Goal: Task Accomplishment & Management: Complete application form

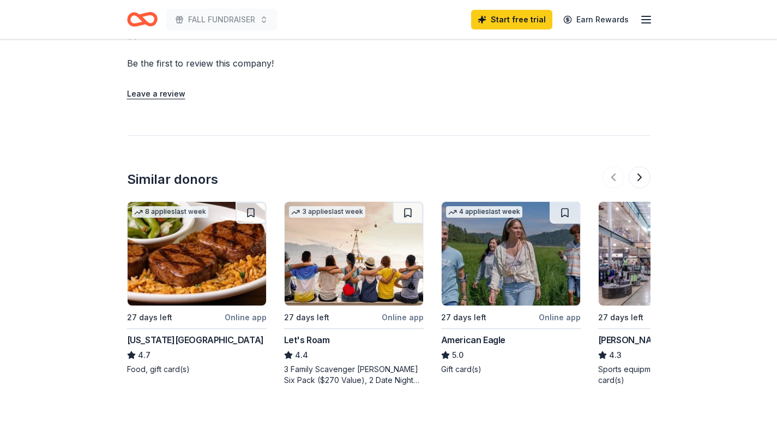
scroll to position [991, 0]
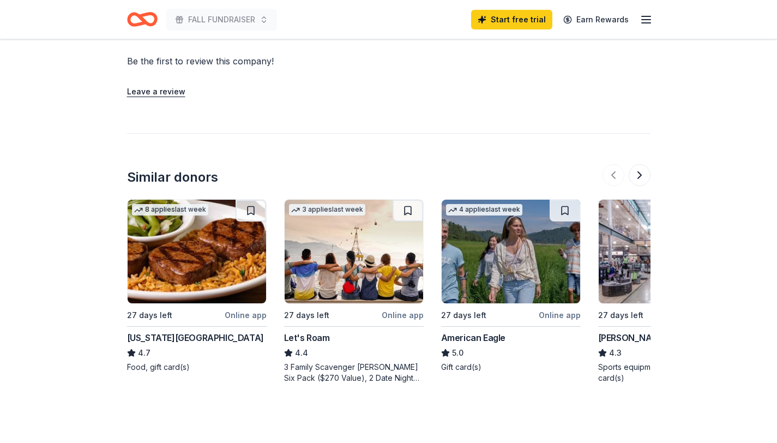
click at [559, 308] on div "Online app" at bounding box center [560, 315] width 42 height 14
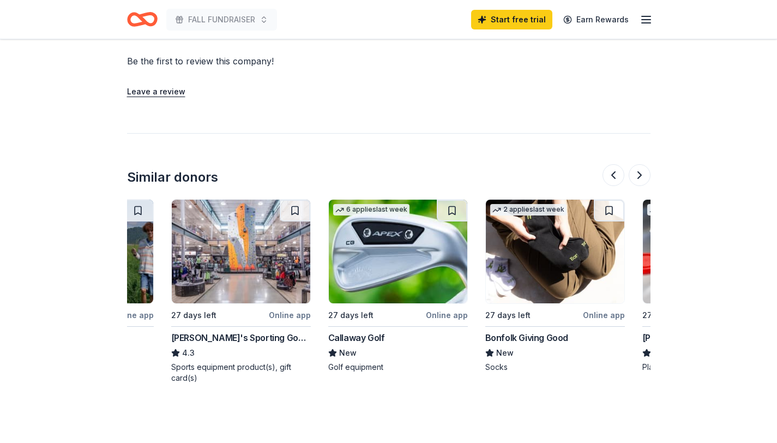
scroll to position [0, 436]
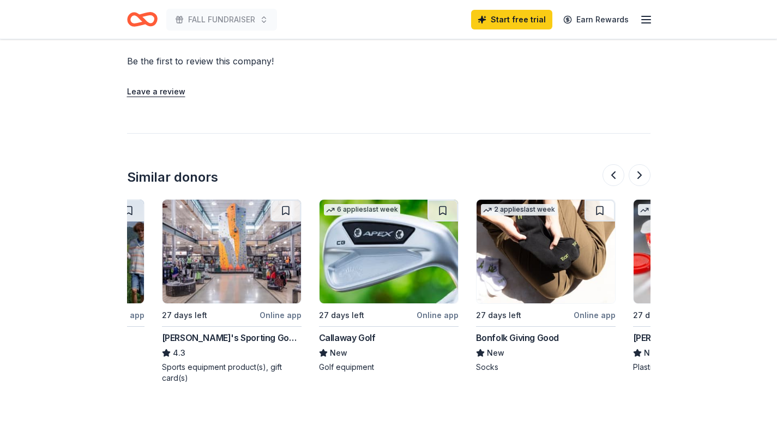
click at [282, 308] on div "Online app" at bounding box center [280, 315] width 42 height 14
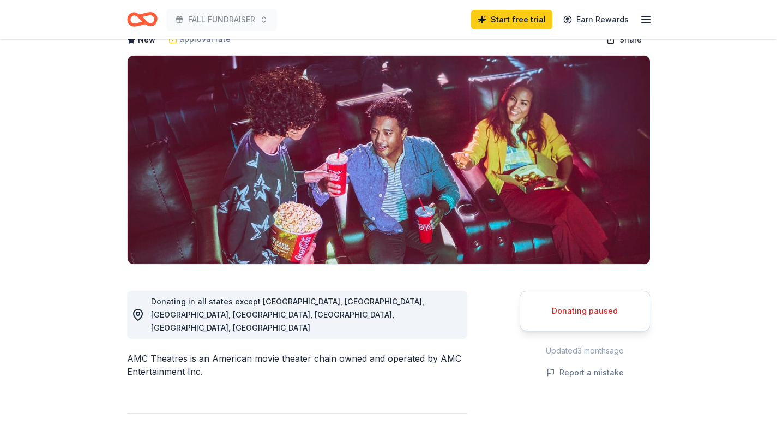
scroll to position [0, 0]
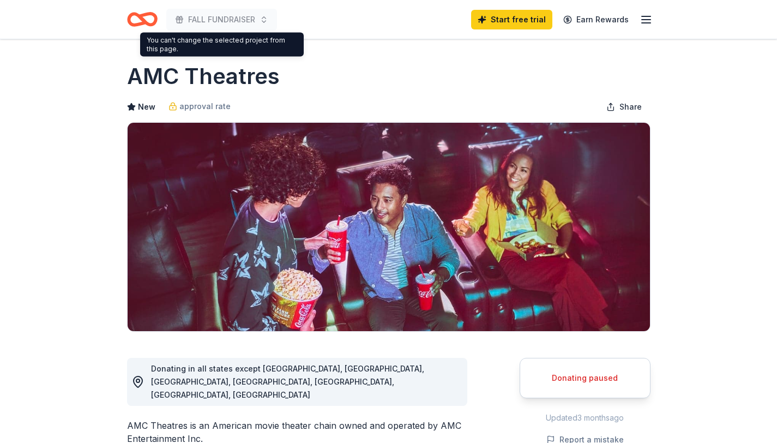
click at [155, 25] on icon "Home" at bounding box center [142, 20] width 31 height 26
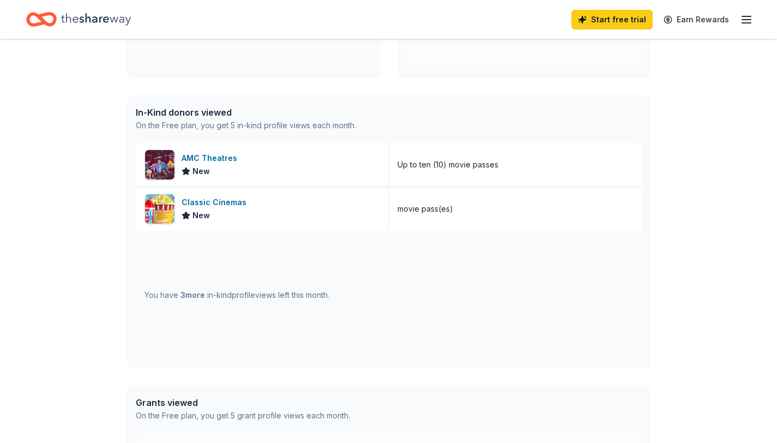
scroll to position [221, 0]
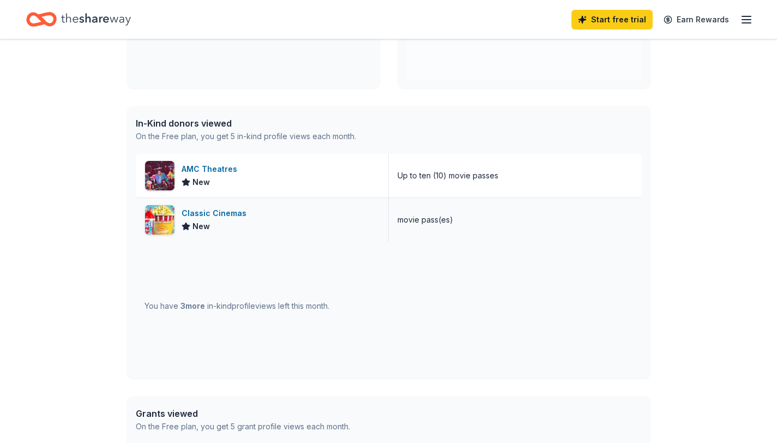
click at [210, 213] on div "Classic Cinemas" at bounding box center [216, 213] width 69 height 13
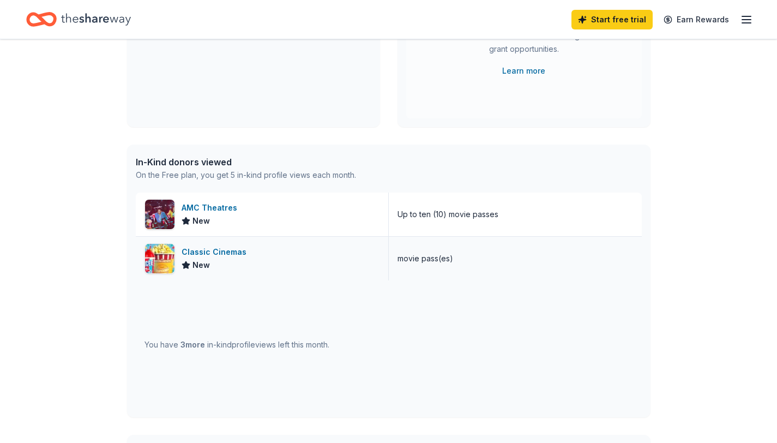
scroll to position [0, 0]
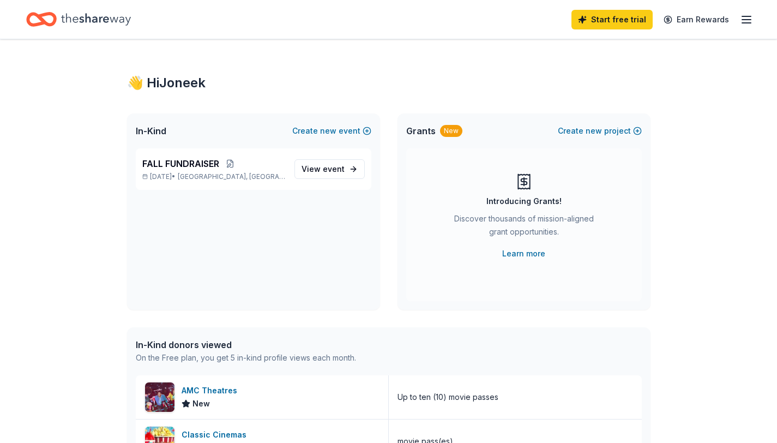
click at [52, 14] on icon "Home" at bounding box center [46, 19] width 17 height 11
click at [47, 19] on icon "Home" at bounding box center [41, 20] width 31 height 26
click at [122, 23] on icon "Home" at bounding box center [96, 19] width 70 height 22
click at [87, 19] on icon "Home" at bounding box center [96, 19] width 70 height 12
click at [28, 19] on icon "Home" at bounding box center [36, 19] width 17 height 11
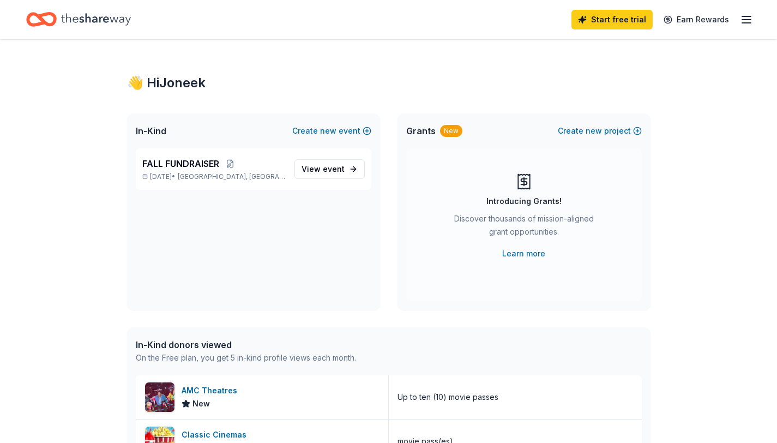
click at [38, 19] on icon "Home" at bounding box center [41, 20] width 31 height 26
click at [96, 22] on icon "Home" at bounding box center [96, 19] width 70 height 12
click at [22, 11] on div "Start free trial Earn Rewards" at bounding box center [388, 19] width 777 height 39
click at [337, 170] on span "event" at bounding box center [334, 168] width 22 height 9
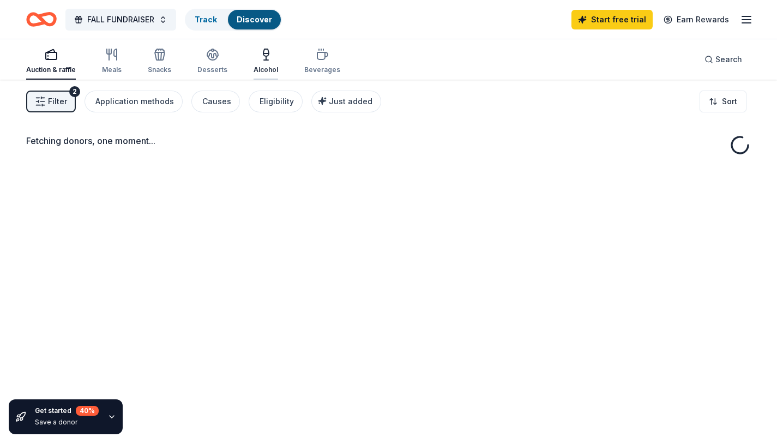
click at [262, 58] on icon "button" at bounding box center [265, 54] width 13 height 13
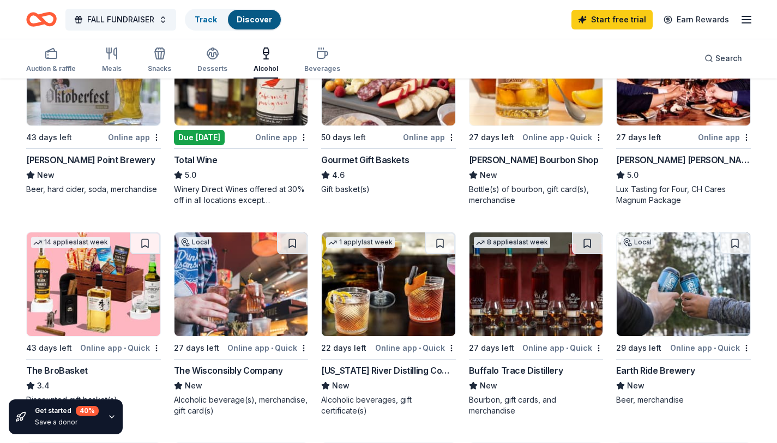
scroll to position [196, 0]
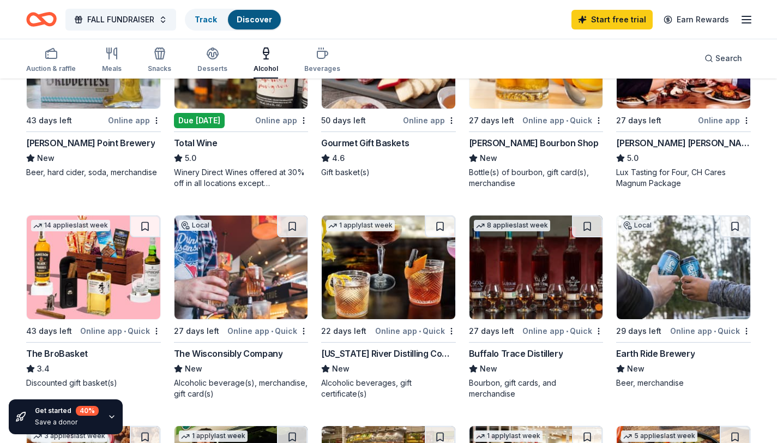
click at [411, 156] on div "4.6" at bounding box center [388, 158] width 135 height 13
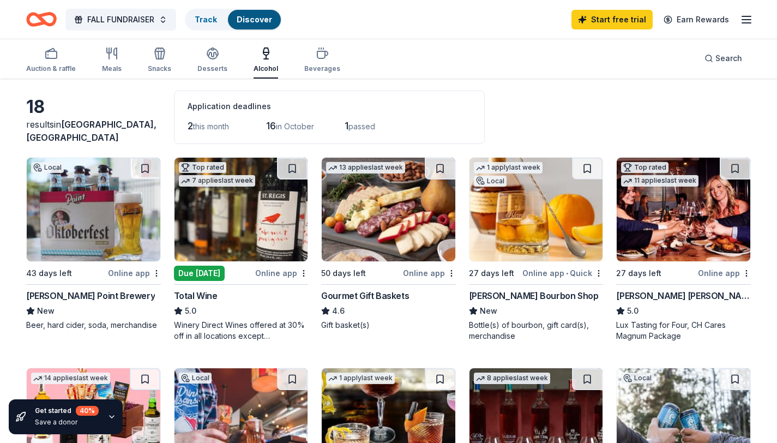
scroll to position [48, 0]
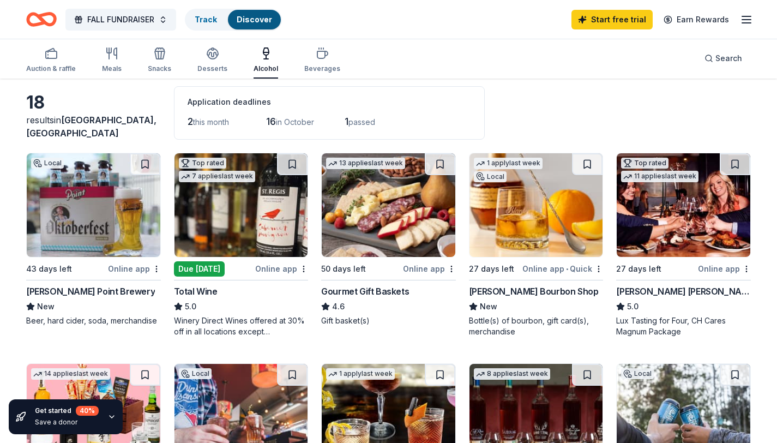
click at [146, 223] on img at bounding box center [94, 205] width 134 height 104
click at [117, 244] on img at bounding box center [94, 205] width 134 height 104
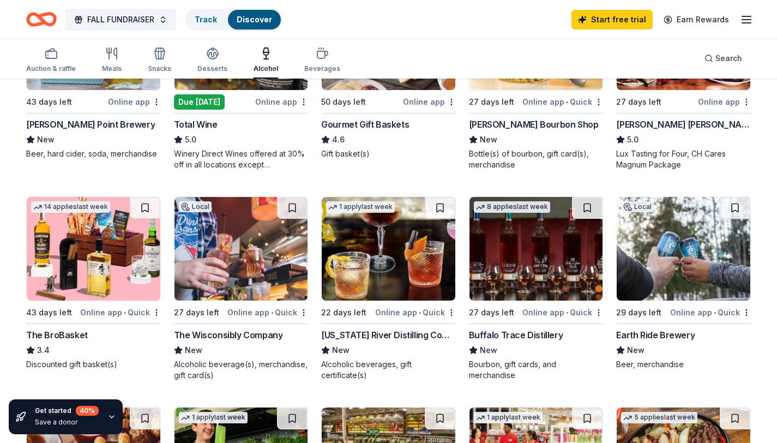
scroll to position [212, 0]
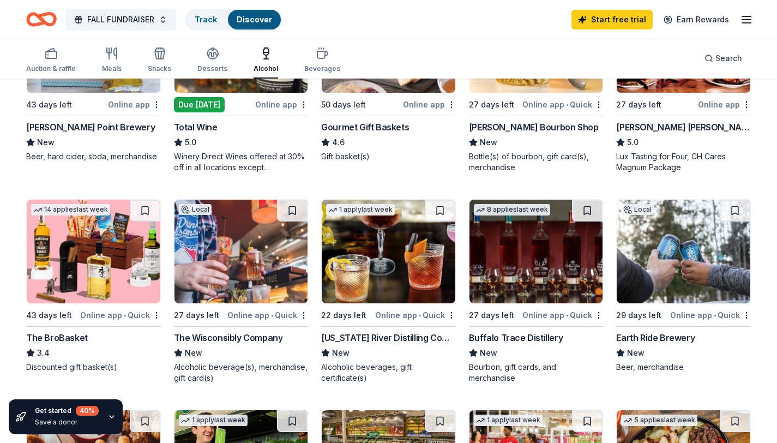
drag, startPoint x: 171, startPoint y: 338, endPoint x: 172, endPoint y: 416, distance: 78.0
drag, startPoint x: 304, startPoint y: 14, endPoint x: 355, endPoint y: 16, distance: 51.3
click at [355, 16] on div "FALL FUNDRAISER Track Discover Start free trial Earn Rewards" at bounding box center [388, 20] width 724 height 26
drag, startPoint x: 760, startPoint y: 29, endPoint x: 545, endPoint y: 314, distance: 356.9
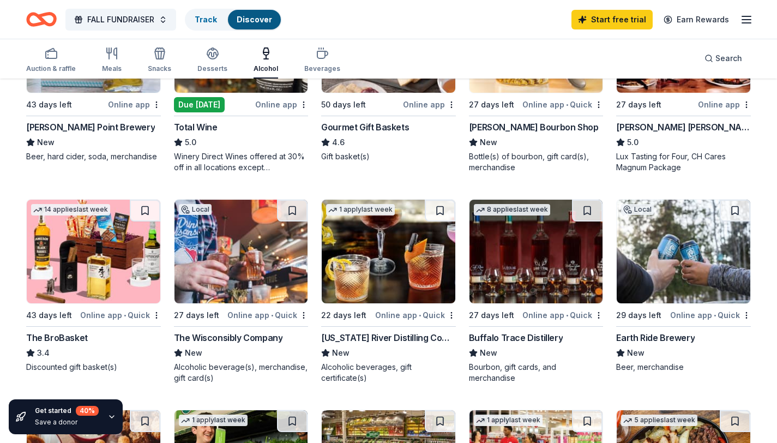
click at [554, 315] on div "FALL FUNDRAISER Track Discover Start free trial Earn Rewards Auction & raffle M…" at bounding box center [388, 422] width 777 height 1268
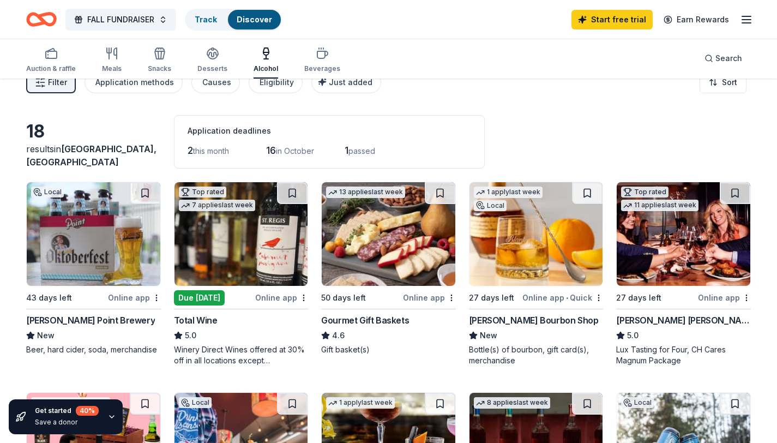
scroll to position [0, 0]
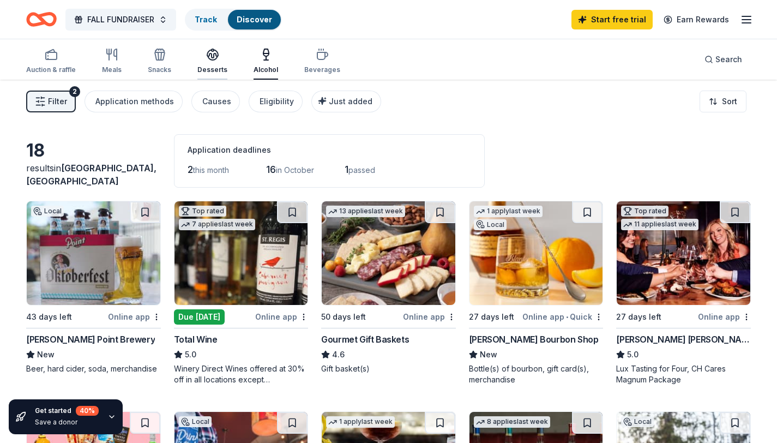
click at [207, 56] on icon "button" at bounding box center [212, 54] width 13 height 13
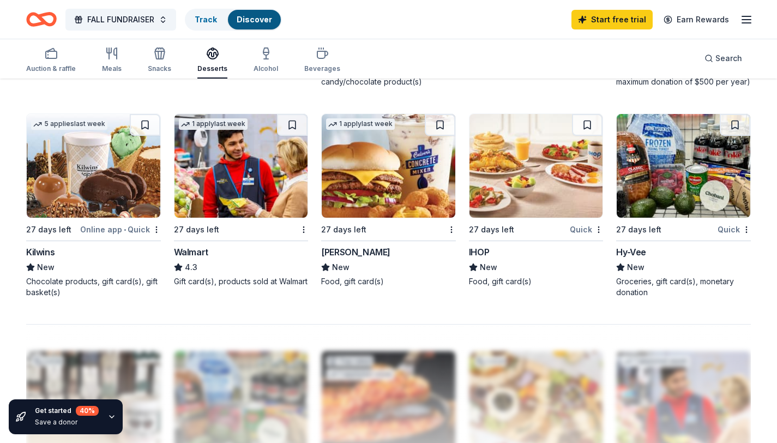
scroll to position [726, 0]
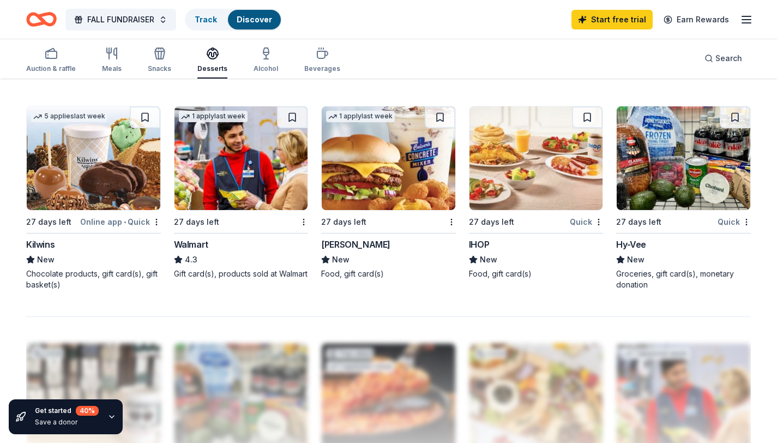
click at [114, 189] on img at bounding box center [94, 158] width 134 height 104
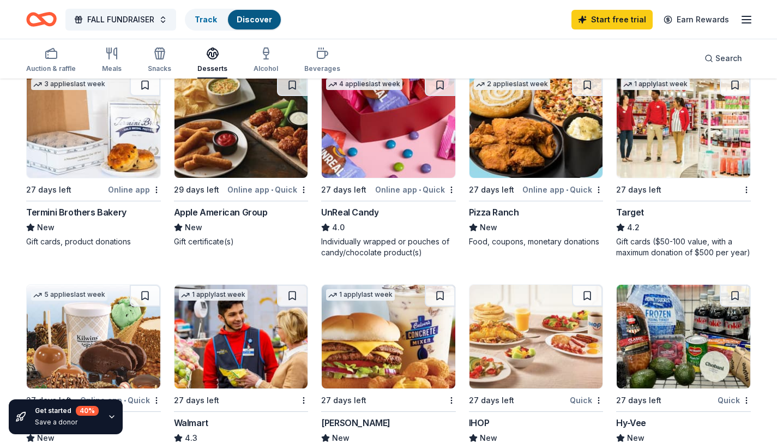
scroll to position [515, 0]
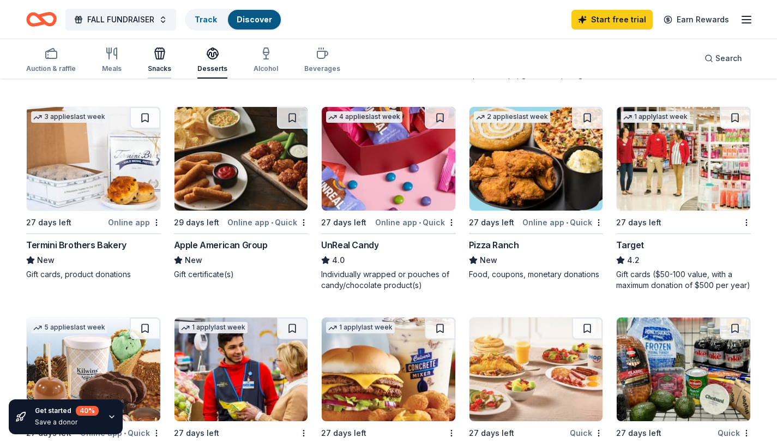
click at [152, 62] on div "Snacks" at bounding box center [159, 60] width 23 height 26
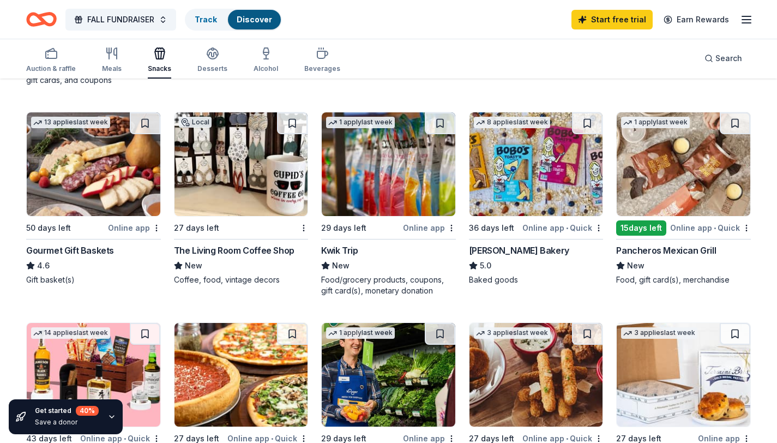
scroll to position [282, 0]
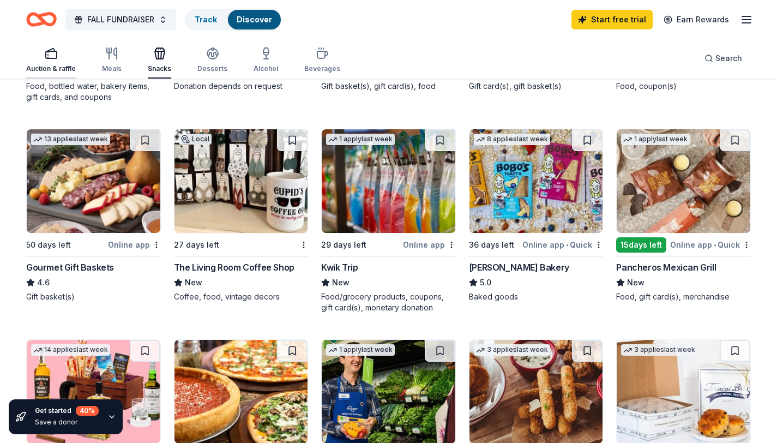
click at [62, 59] on div "button" at bounding box center [51, 53] width 50 height 13
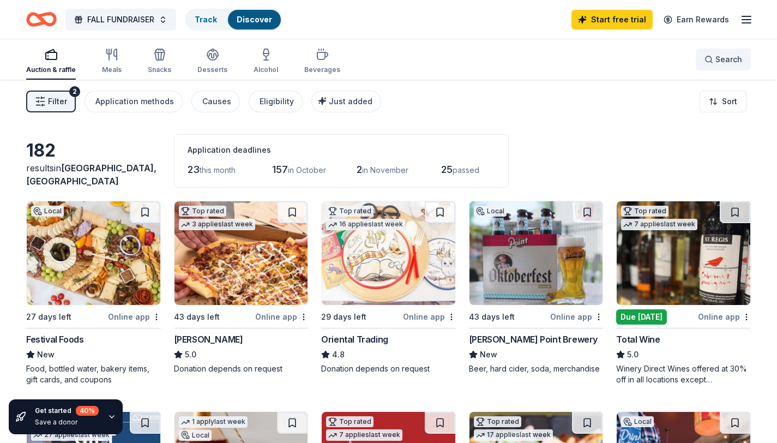
click at [728, 67] on button "Search" at bounding box center [723, 60] width 55 height 22
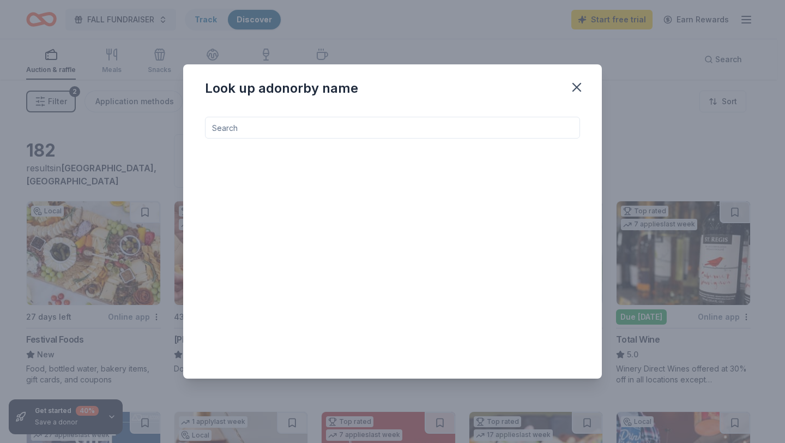
click at [449, 128] on input at bounding box center [392, 128] width 375 height 22
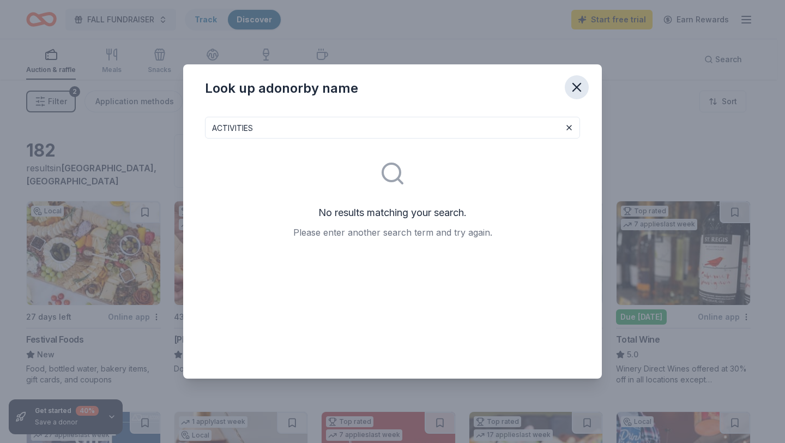
type input "ACTIVITIES"
click at [581, 84] on icon "button" at bounding box center [576, 87] width 15 height 15
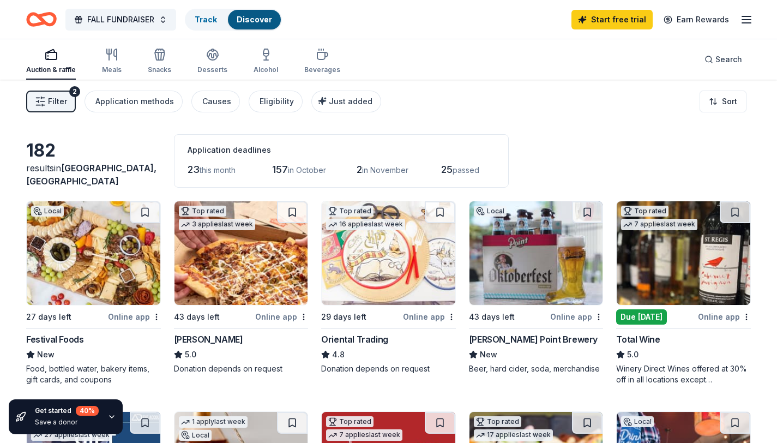
click at [51, 21] on icon "Home" at bounding box center [41, 20] width 31 height 26
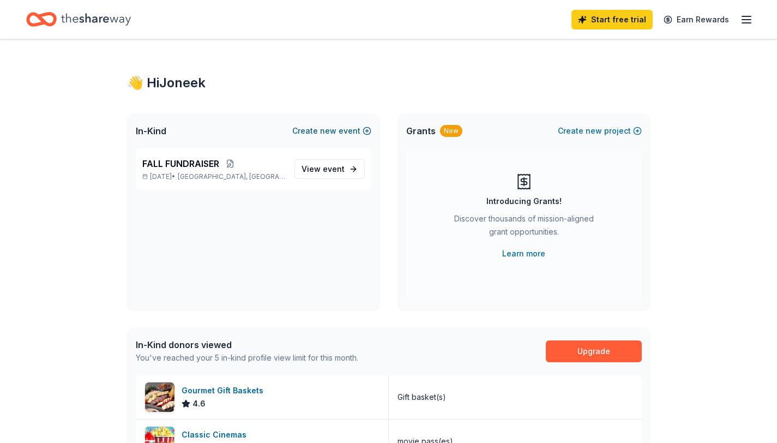
click at [355, 135] on button "Create new event" at bounding box center [331, 130] width 79 height 13
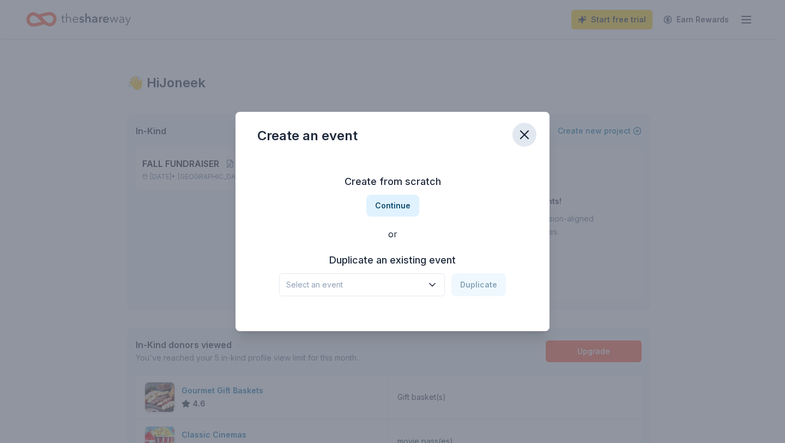
click at [525, 129] on icon "button" at bounding box center [524, 134] width 15 height 15
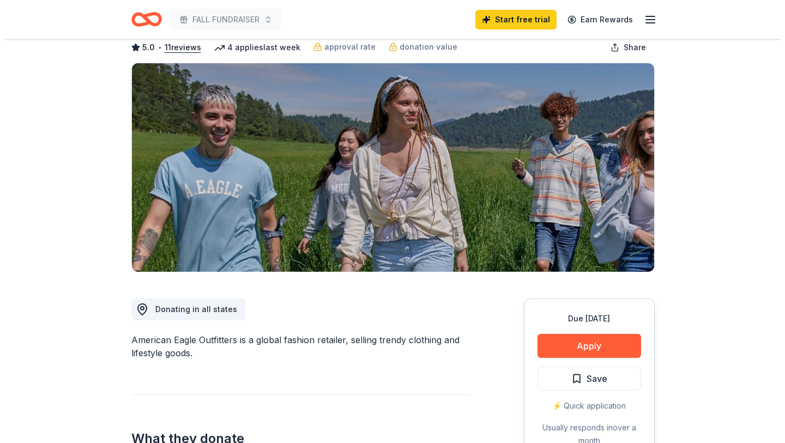
scroll to position [203, 0]
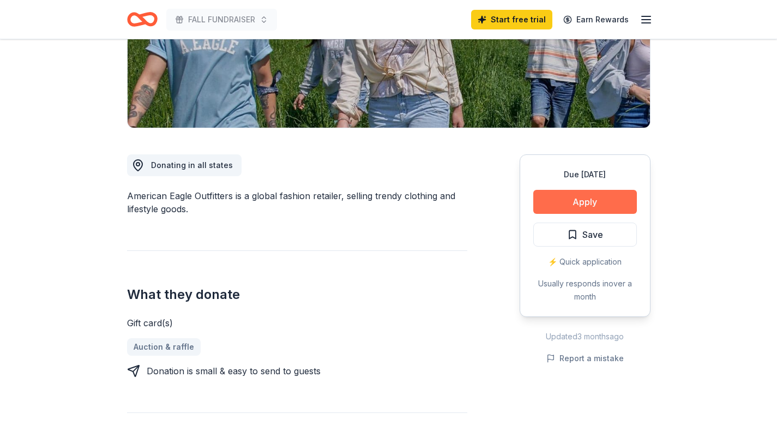
click at [567, 208] on button "Apply" at bounding box center [585, 202] width 104 height 24
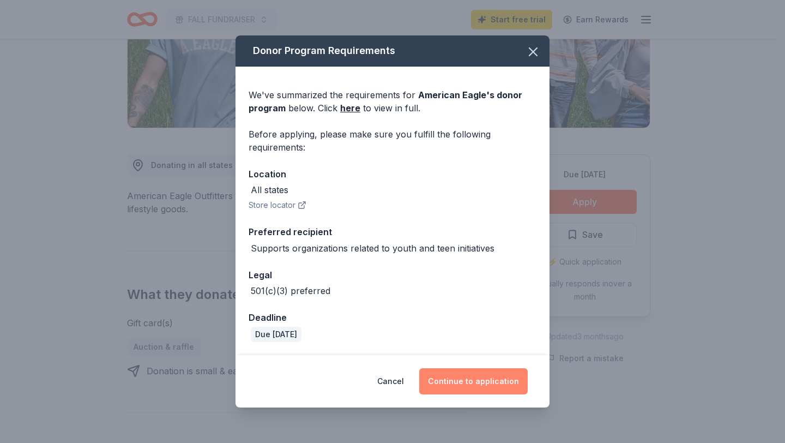
click at [467, 386] on button "Continue to application" at bounding box center [473, 381] width 108 height 26
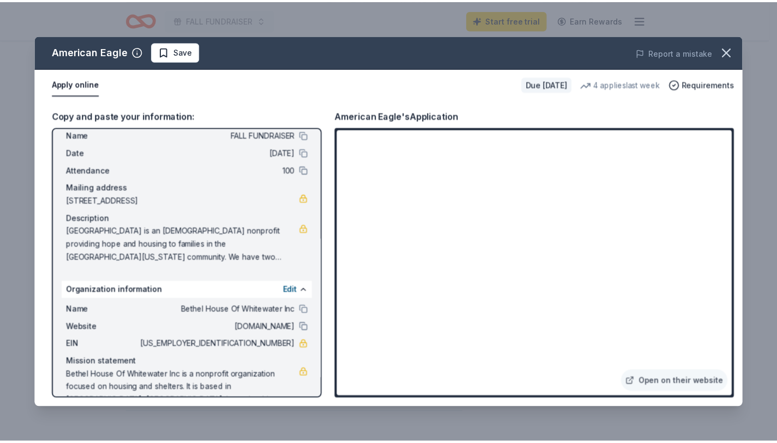
scroll to position [53, 0]
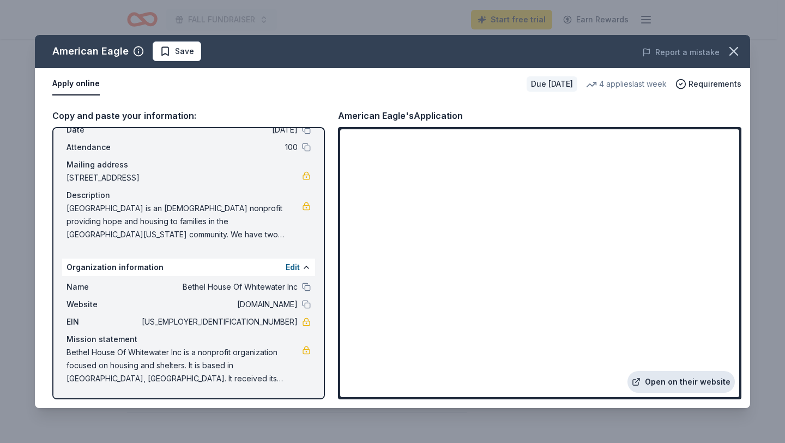
click at [670, 383] on link "Open on their website" at bounding box center [680, 382] width 107 height 22
click at [735, 49] on icon "button" at bounding box center [734, 51] width 8 height 8
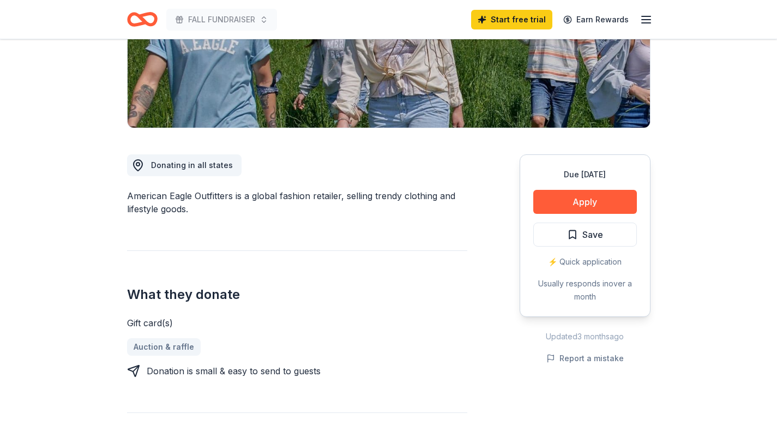
scroll to position [0, 0]
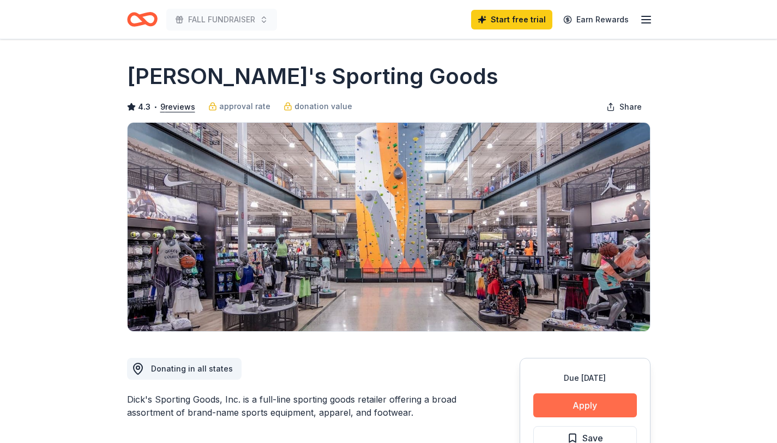
click at [594, 406] on button "Apply" at bounding box center [585, 405] width 104 height 24
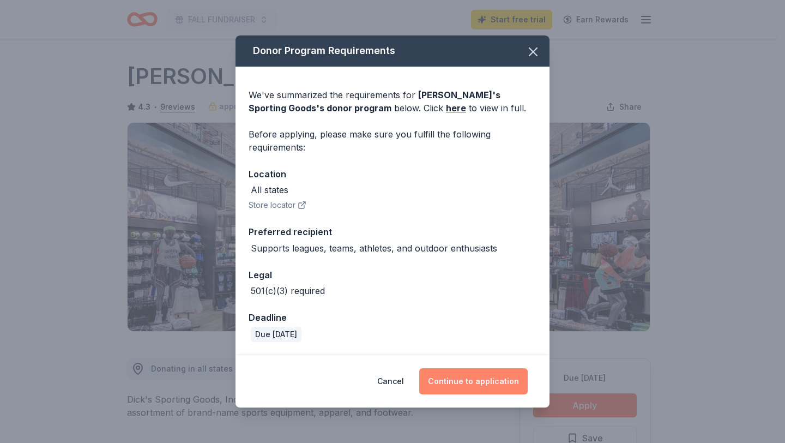
click at [504, 374] on button "Continue to application" at bounding box center [473, 381] width 108 height 26
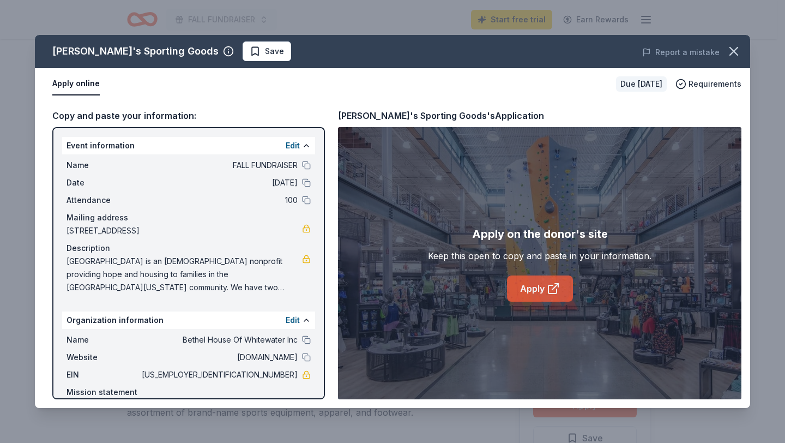
click at [548, 293] on icon at bounding box center [553, 288] width 13 height 13
click at [740, 60] on button "button" at bounding box center [734, 51] width 24 height 24
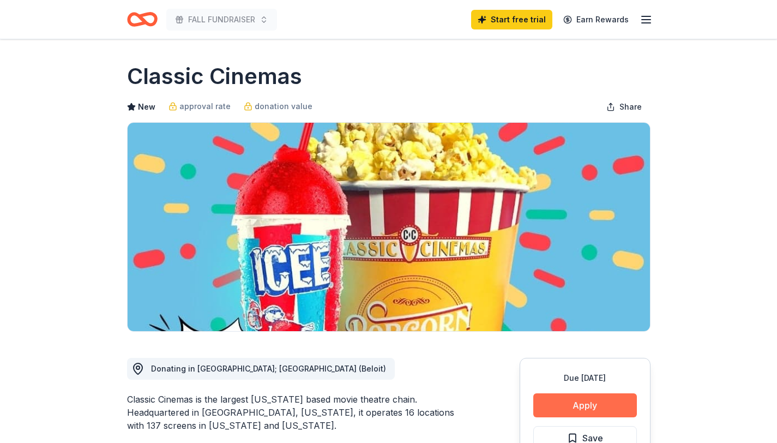
click at [593, 405] on button "Apply" at bounding box center [585, 405] width 104 height 24
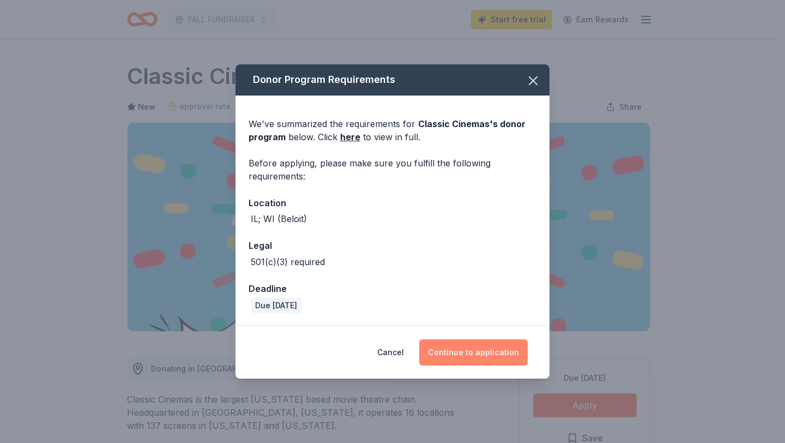
click at [475, 358] on button "Continue to application" at bounding box center [473, 352] width 108 height 26
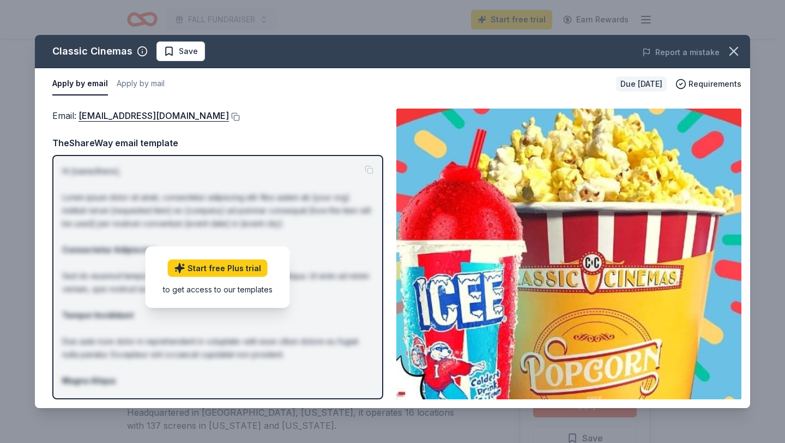
click at [618, 232] on img at bounding box center [568, 253] width 345 height 291
click at [137, 119] on link "hsmit@classiccinemas.com" at bounding box center [153, 115] width 150 height 14
click at [735, 52] on icon "button" at bounding box center [734, 51] width 8 height 8
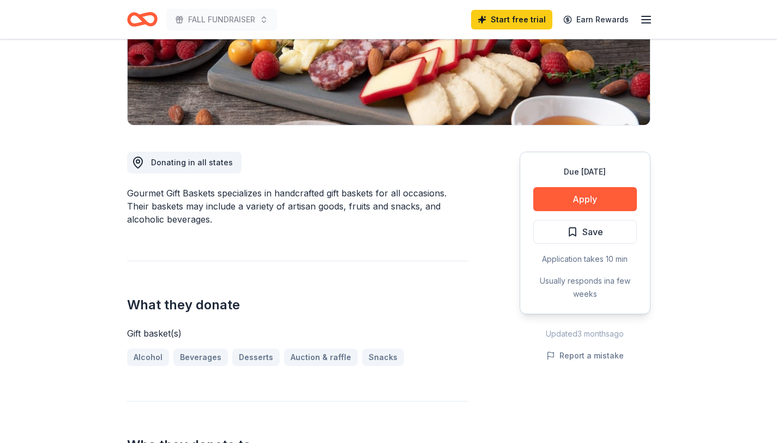
scroll to position [209, 0]
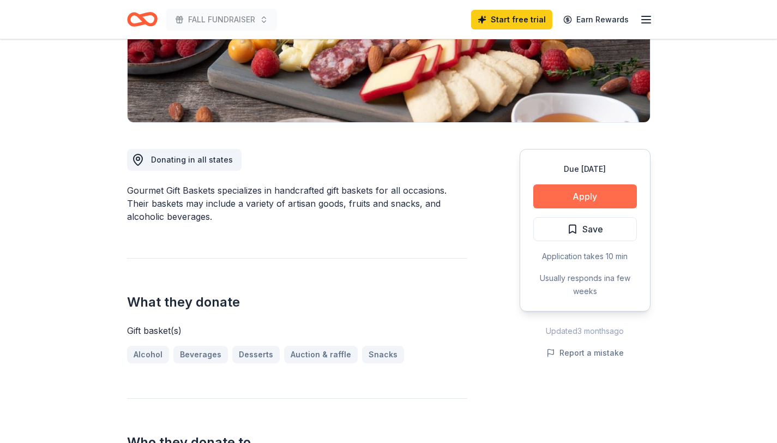
click at [588, 196] on button "Apply" at bounding box center [585, 196] width 104 height 24
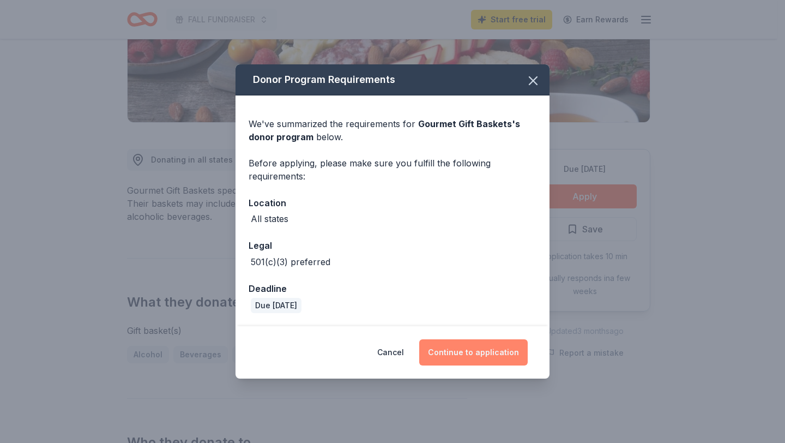
click at [480, 343] on button "Continue to application" at bounding box center [473, 352] width 108 height 26
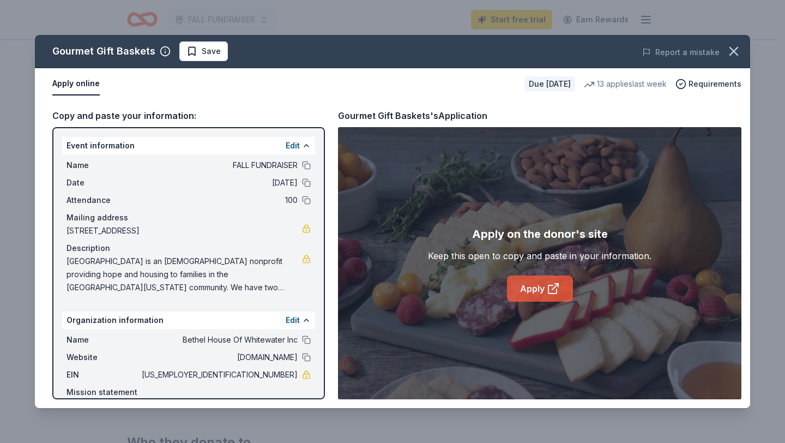
click at [534, 291] on link "Apply" at bounding box center [540, 288] width 66 height 26
click at [734, 52] on icon "button" at bounding box center [733, 51] width 15 height 15
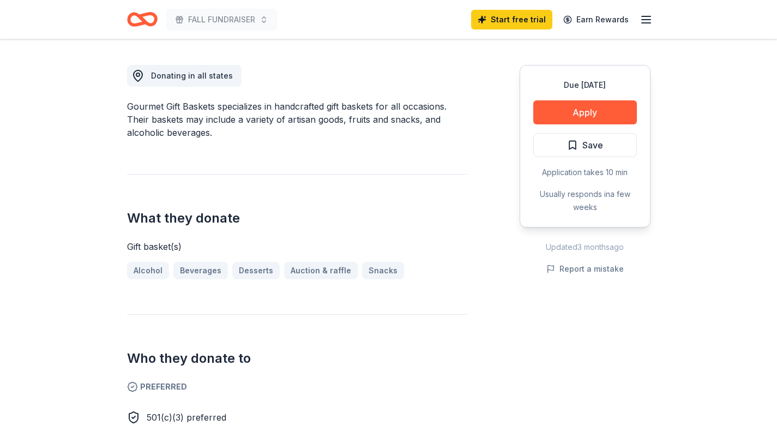
scroll to position [0, 0]
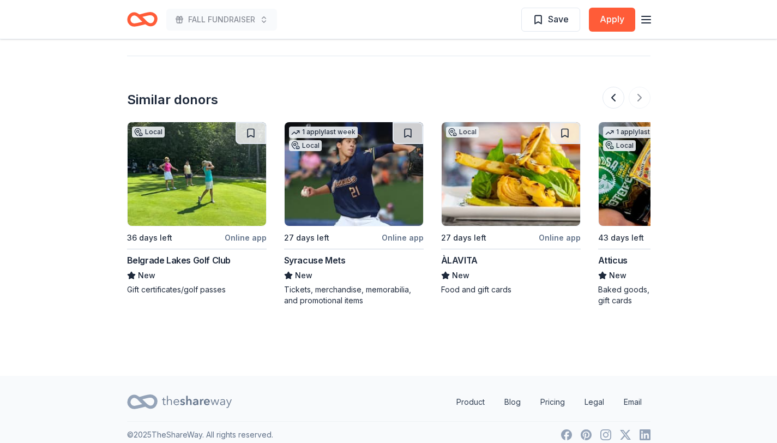
scroll to position [0, 1029]
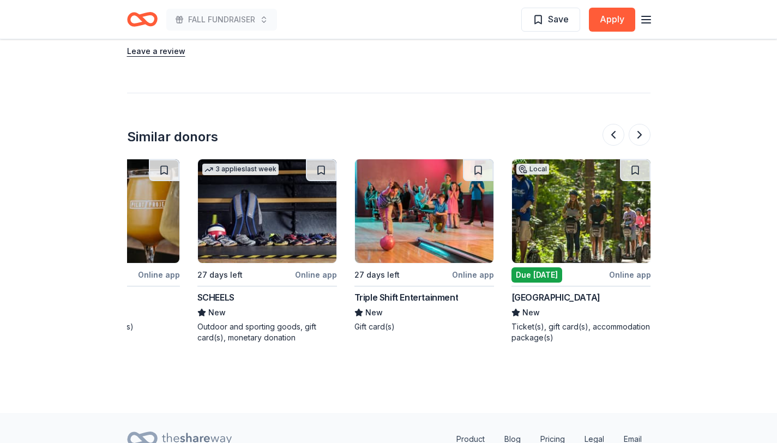
scroll to position [0, 1029]
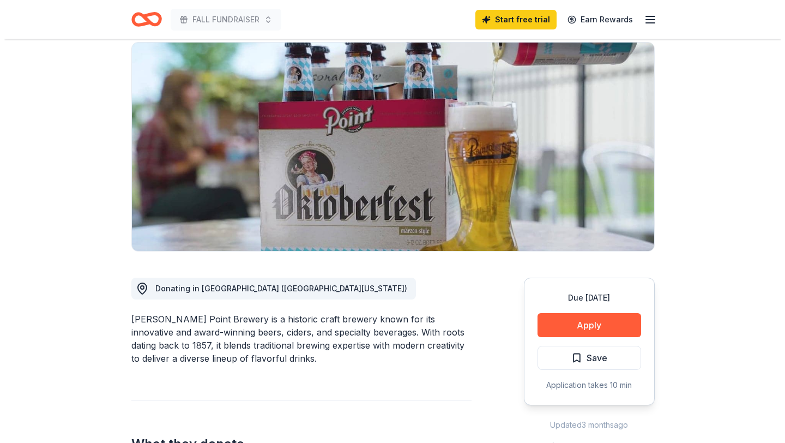
scroll to position [208, 0]
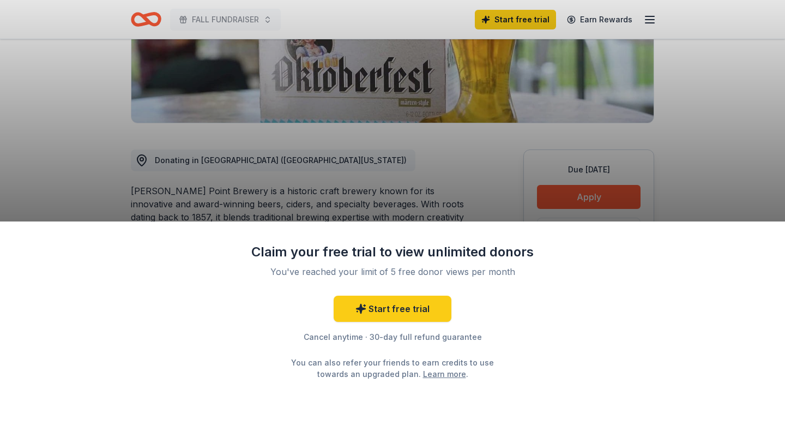
click at [613, 203] on div "Claim your free trial to view unlimited donors You've reached your limit of 5 f…" at bounding box center [392, 221] width 785 height 443
click at [517, 216] on div "Claim your free trial to view unlimited donors You've reached your limit of 5 f…" at bounding box center [392, 221] width 785 height 443
click at [605, 213] on div "Claim your free trial to view unlimited donors You've reached your limit of 5 f…" at bounding box center [392, 221] width 785 height 443
click at [348, 337] on div "Cancel anytime · 30-day full refund guarantee" at bounding box center [392, 336] width 283 height 13
click at [421, 312] on link "Start free trial" at bounding box center [393, 308] width 118 height 26
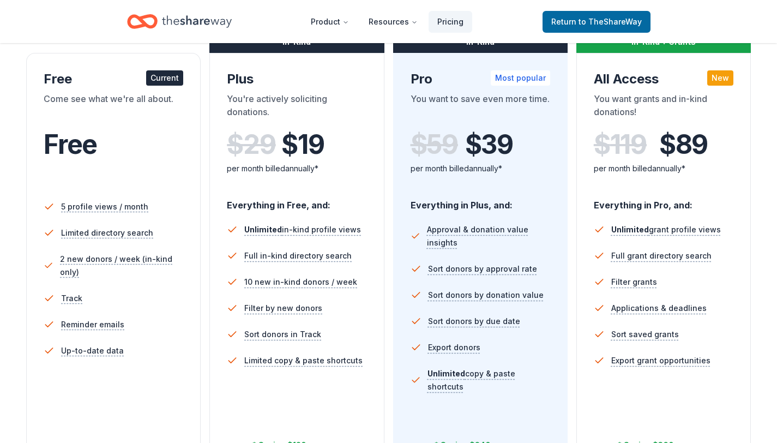
scroll to position [179, 0]
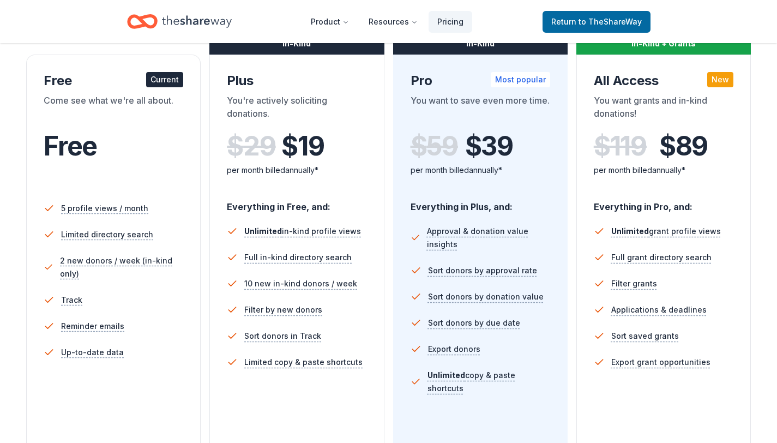
click at [158, 178] on div "Free" at bounding box center [114, 161] width 140 height 60
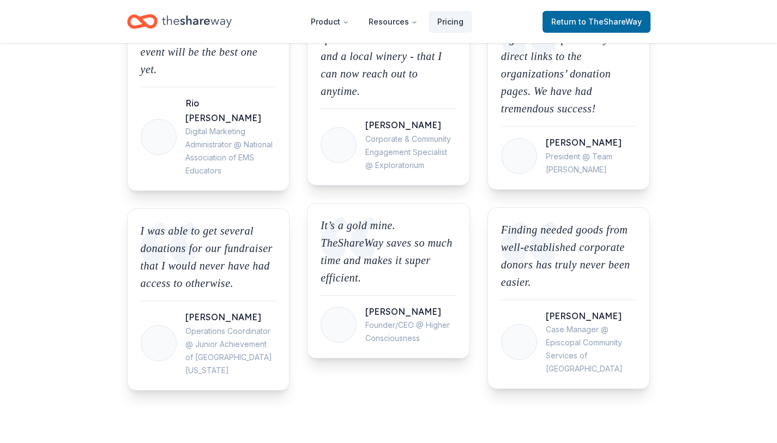
scroll to position [1200, 0]
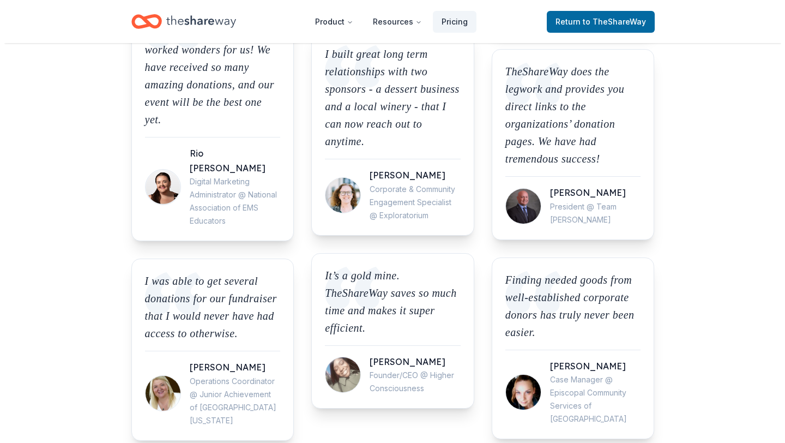
scroll to position [208, 0]
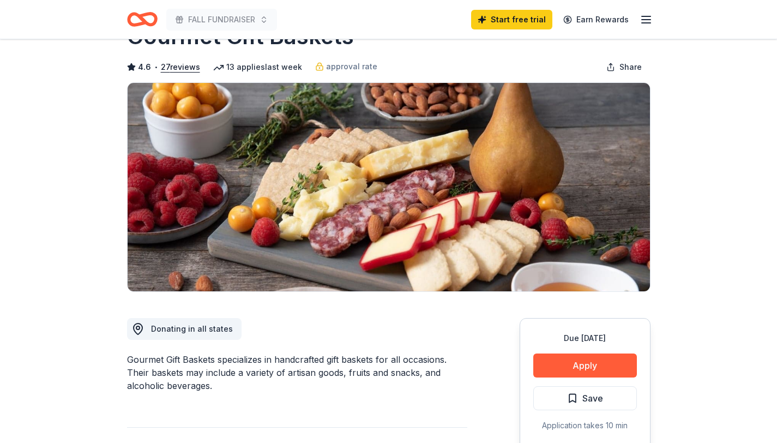
scroll to position [44, 0]
